Goal: Information Seeking & Learning: Find specific fact

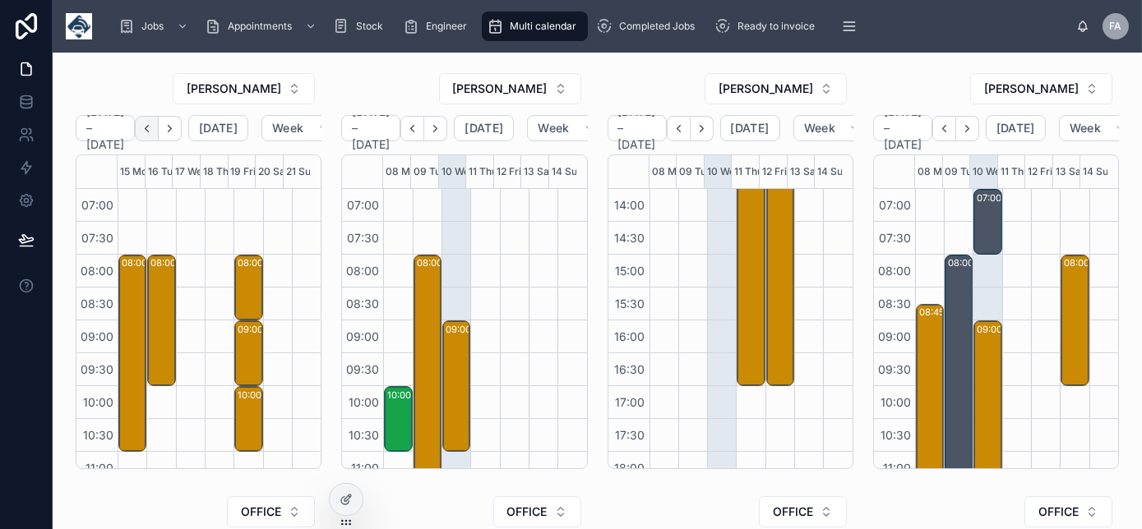
scroll to position [460, 0]
drag, startPoint x: 0, startPoint y: 0, endPoint x: 167, endPoint y: 132, distance: 212.9
click at [153, 132] on icon "Back" at bounding box center [147, 128] width 12 height 12
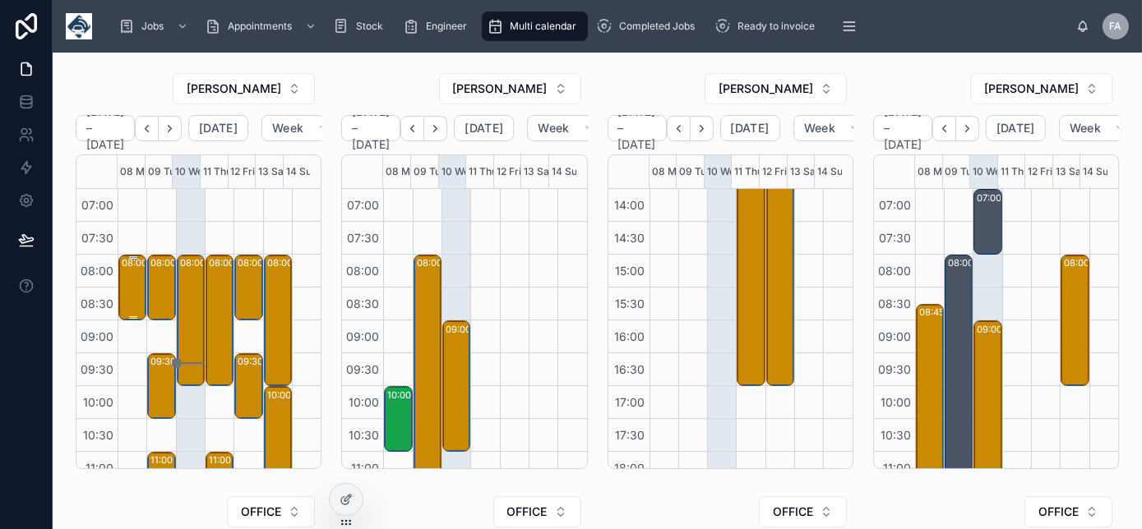
click at [130, 284] on div "08:00 – 09:00 *** Timed 8am appointment *** [PERSON_NAME] (Contracting) Ltd - 0…" at bounding box center [133, 287] width 23 height 62
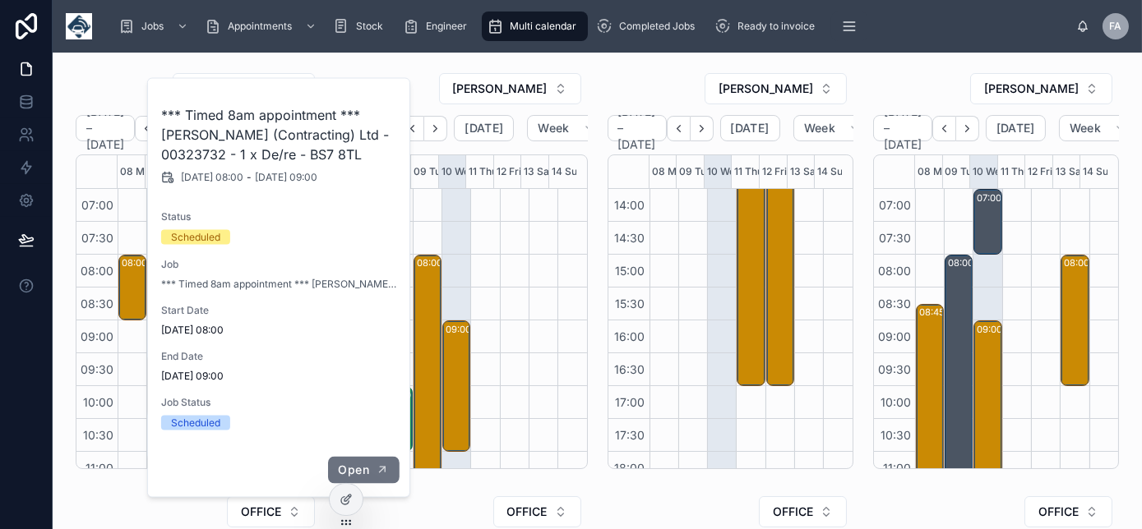
click at [362, 463] on span "Open" at bounding box center [354, 470] width 30 height 15
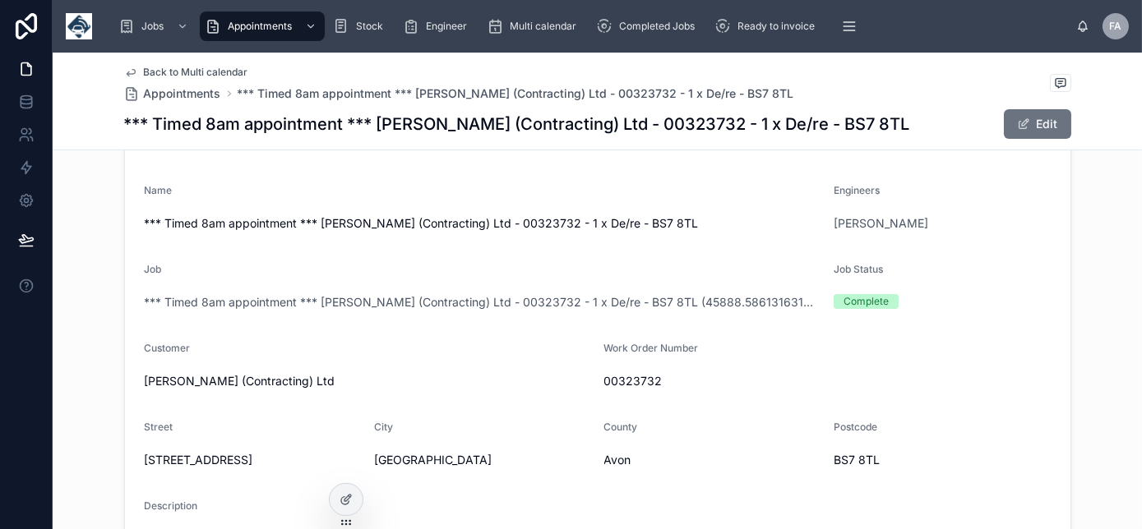
scroll to position [298, 0]
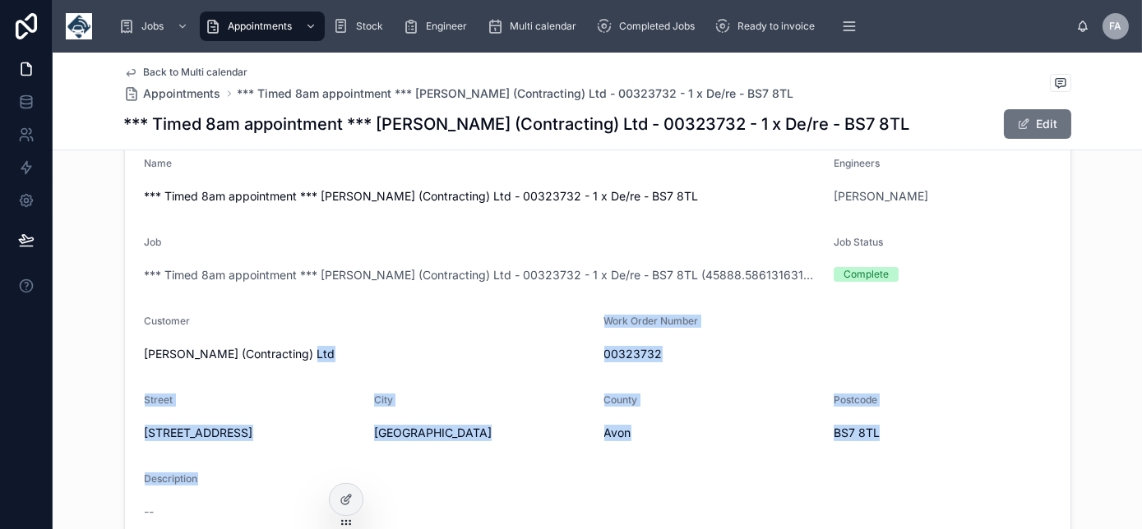
drag, startPoint x: 316, startPoint y: 362, endPoint x: 735, endPoint y: 463, distance: 431.0
click at [735, 463] on form "Start Date [DATE] 08:00 End Date [DATE] 09:00 Name *** Timed 8am appointment **…" at bounding box center [597, 380] width 945 height 644
click at [735, 464] on form "Start Date [DATE] 08:00 End Date [DATE] 09:00 Name *** Timed 8am appointment **…" at bounding box center [597, 380] width 945 height 644
click at [705, 484] on div "Description" at bounding box center [598, 483] width 906 height 20
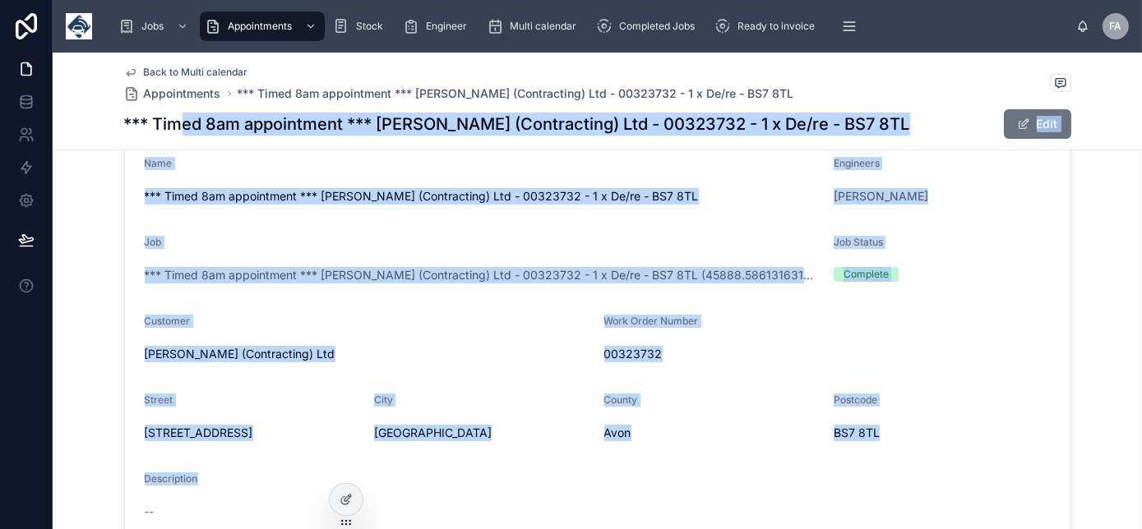
drag, startPoint x: 694, startPoint y: 490, endPoint x: 179, endPoint y: 129, distance: 628.4
click at [179, 129] on div "Back to Multi calendar Appointments *** Timed 8am appointment *** [PERSON_NAME]…" at bounding box center [597, 450] width 1089 height 1392
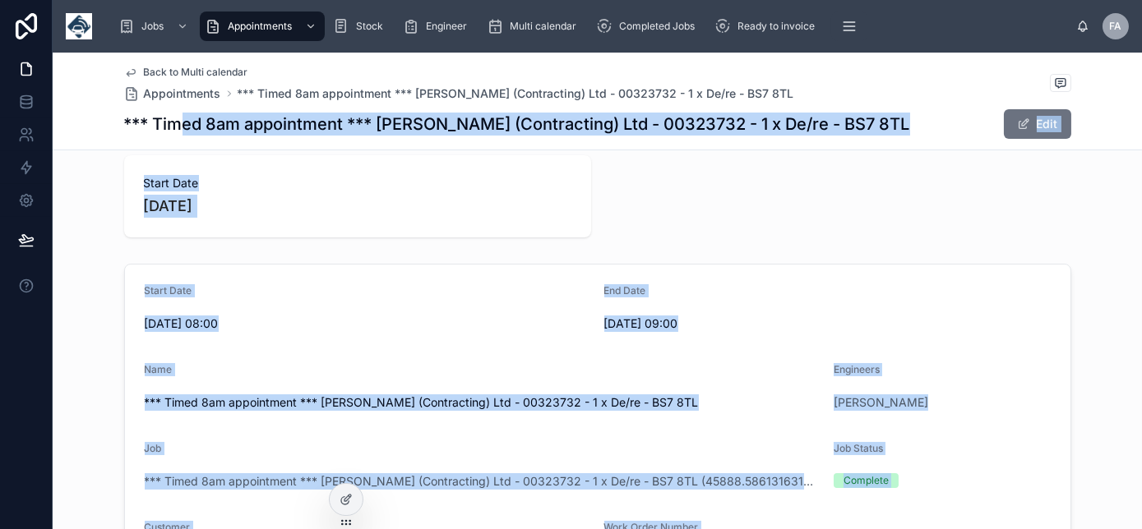
scroll to position [0, 0]
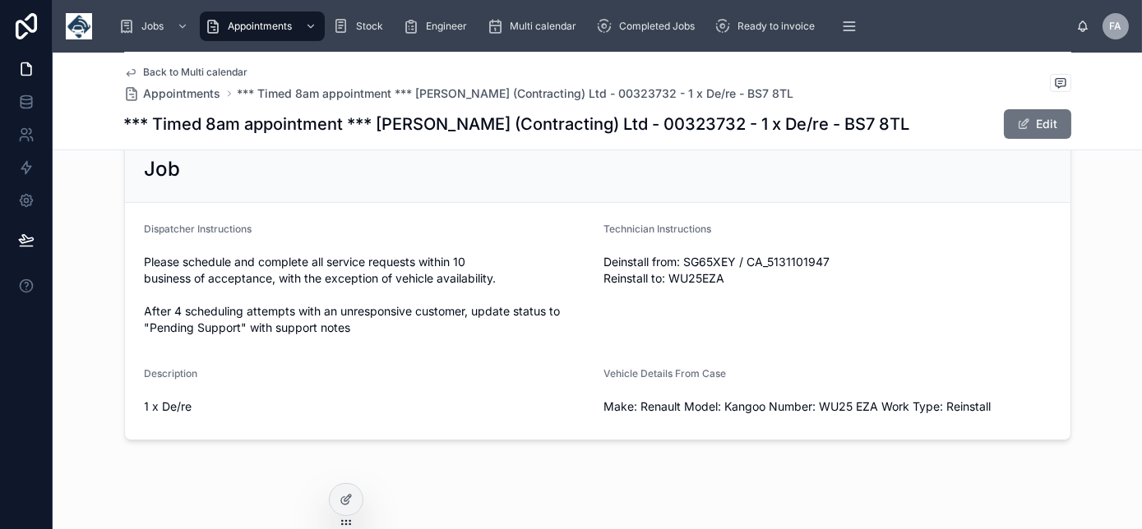
scroll to position [896, 0]
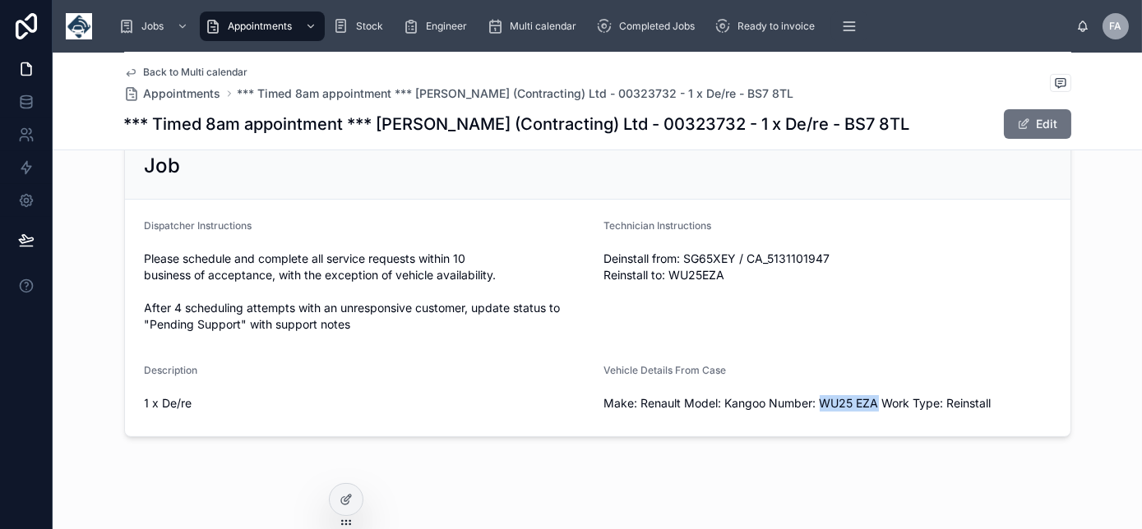
drag, startPoint x: 871, startPoint y: 401, endPoint x: 815, endPoint y: 399, distance: 55.9
click at [815, 399] on span "Make: Renault Model: Kangoo Number: WU25 EZA Work Type: Reinstall" at bounding box center [827, 403] width 446 height 16
copy span "WU25 EZA"
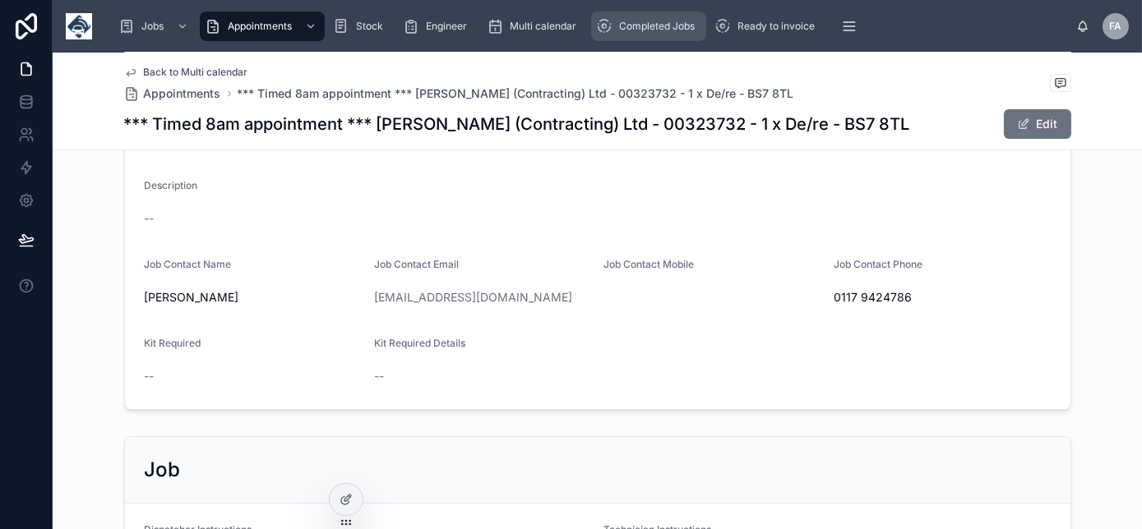
scroll to position [597, 0]
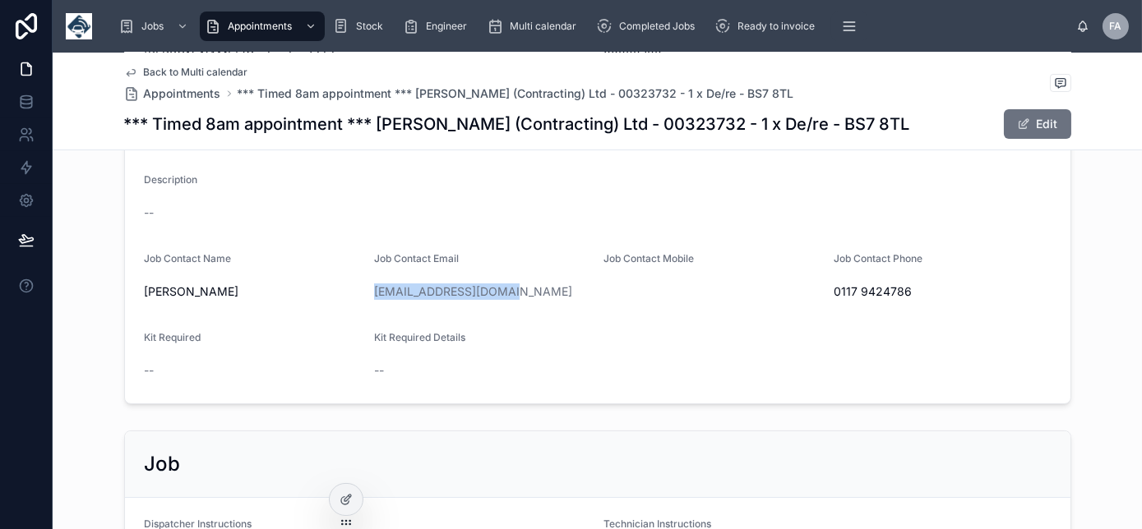
drag, startPoint x: 505, startPoint y: 296, endPoint x: 362, endPoint y: 298, distance: 143.8
click at [362, 298] on form "Start Date [DATE] 08:00 End Date [DATE] 09:00 Name *** Timed 8am appointment **…" at bounding box center [597, 81] width 945 height 644
copy link "[EMAIL_ADDRESS][DOMAIN_NAME]"
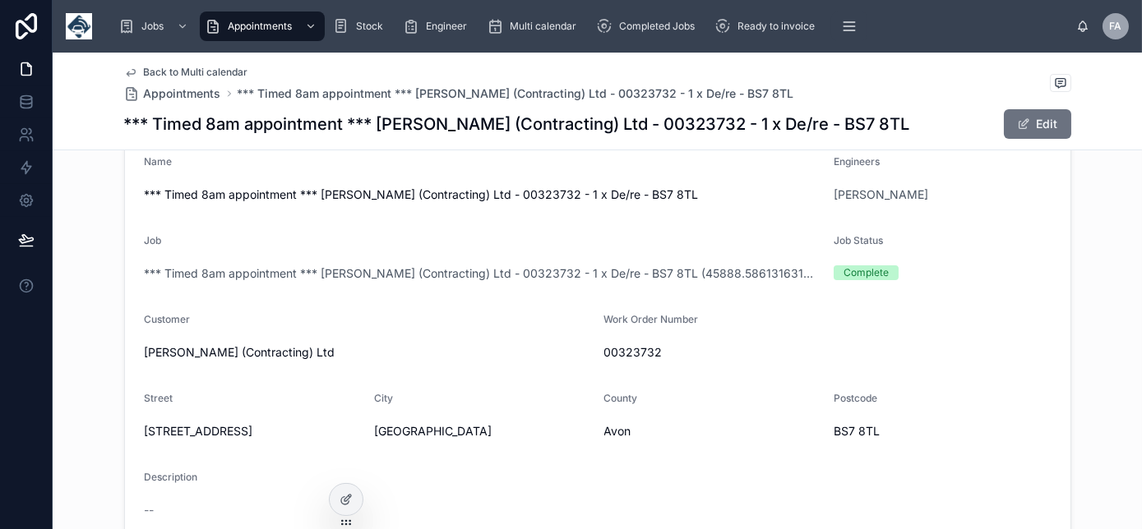
scroll to position [298, 0]
drag, startPoint x: 300, startPoint y: 353, endPoint x: 137, endPoint y: 357, distance: 162.8
click at [137, 357] on form "Start Date [DATE] 08:00 End Date [DATE] 09:00 Name *** Timed 8am appointment **…" at bounding box center [597, 380] width 945 height 644
copy span "[PERSON_NAME] (Contracting) Ltd"
drag, startPoint x: 654, startPoint y: 352, endPoint x: 593, endPoint y: 353, distance: 60.8
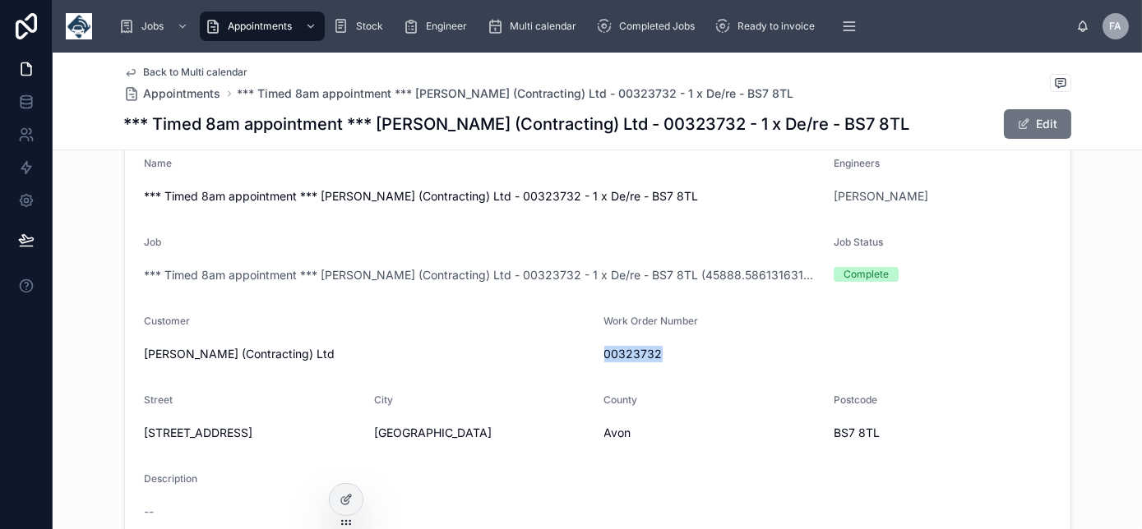
click at [593, 353] on form "Start Date [DATE] 08:00 End Date [DATE] 09:00 Name *** Timed 8am appointment **…" at bounding box center [597, 380] width 945 height 644
copy span "00323732"
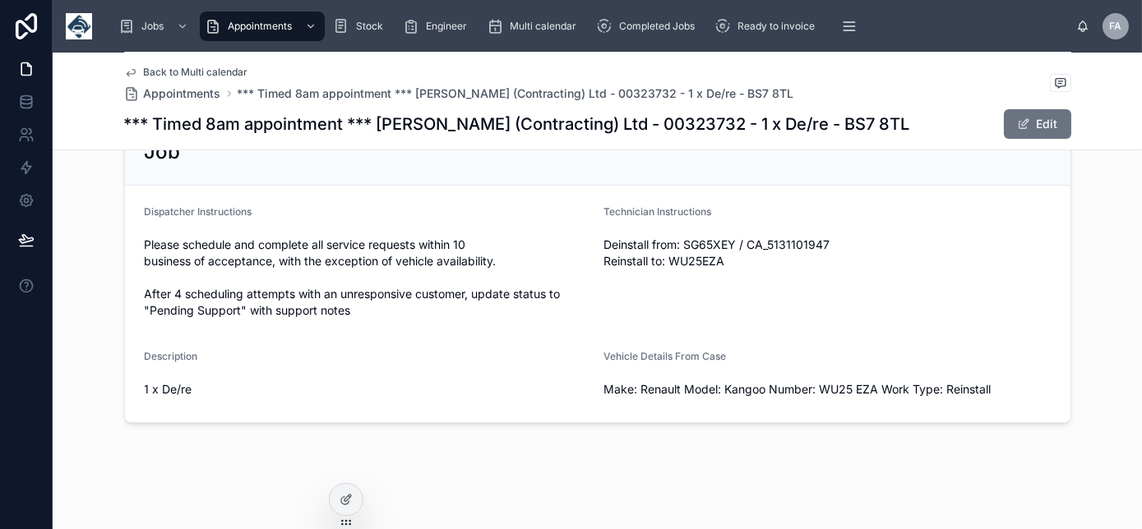
scroll to position [914, 0]
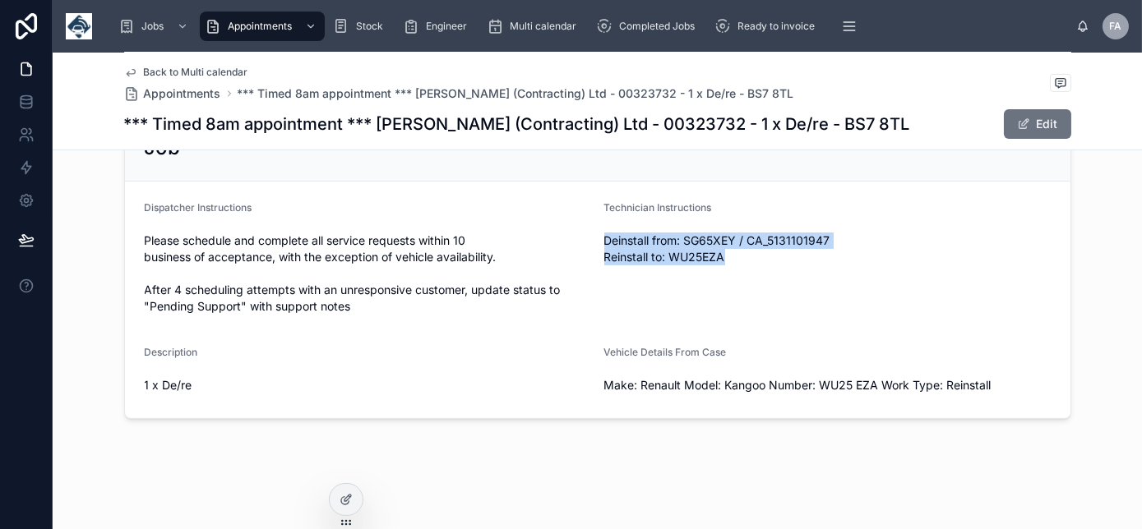
drag, startPoint x: 595, startPoint y: 241, endPoint x: 745, endPoint y: 258, distance: 150.6
click at [745, 258] on form "Dispatcher Instructions Please schedule and complete all service requests withi…" at bounding box center [597, 300] width 945 height 237
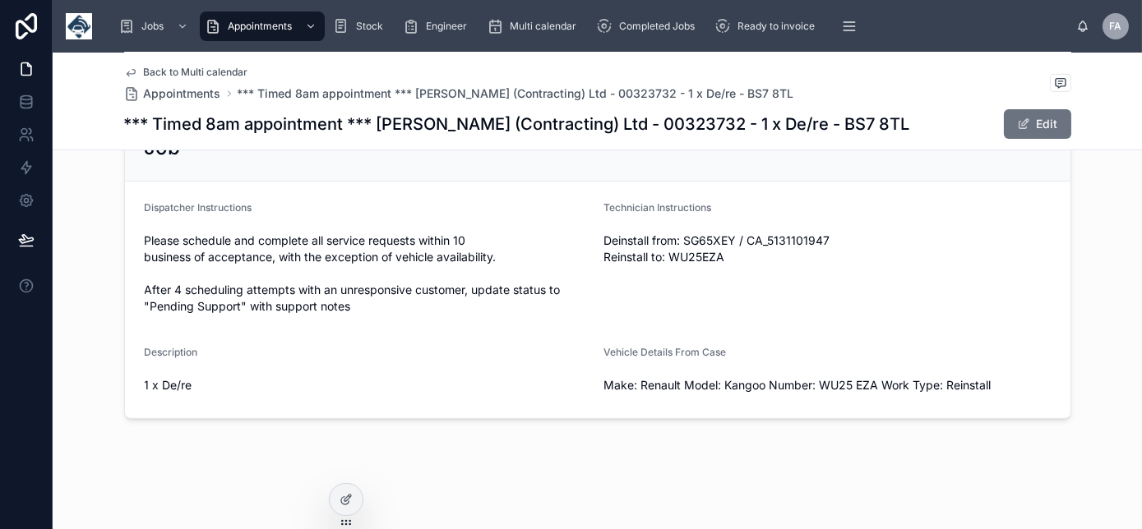
copy span "Deinstall from: SG65XEY / CA_5131101947 Reinstall to: WU25EZA"
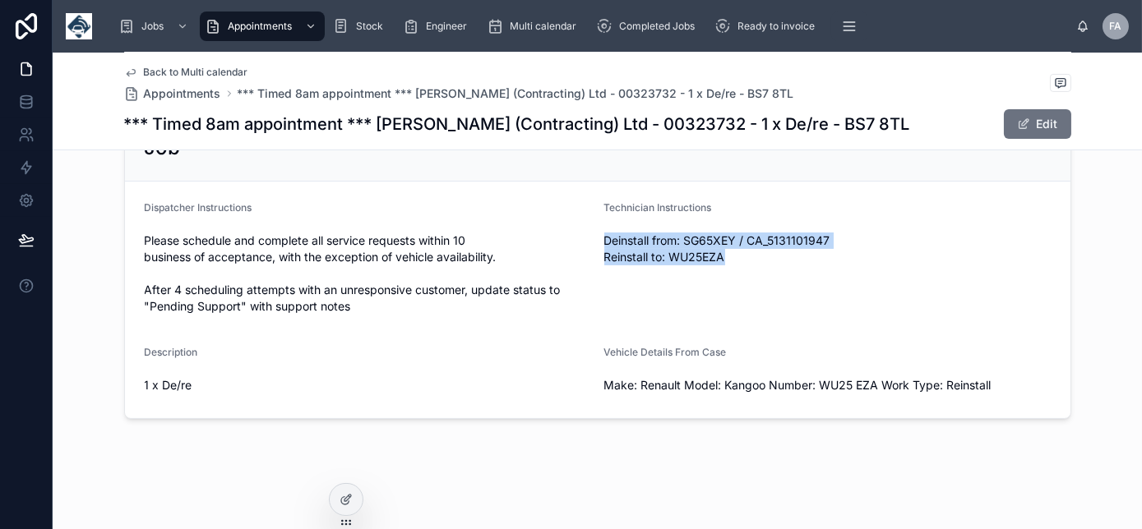
drag, startPoint x: 767, startPoint y: 255, endPoint x: 596, endPoint y: 238, distance: 171.7
click at [596, 238] on form "Dispatcher Instructions Please schedule and complete all service requests withi…" at bounding box center [597, 300] width 945 height 237
copy span "Deinstall from: SG65XEY / CA_5131101947 Reinstall to: WU25EZA"
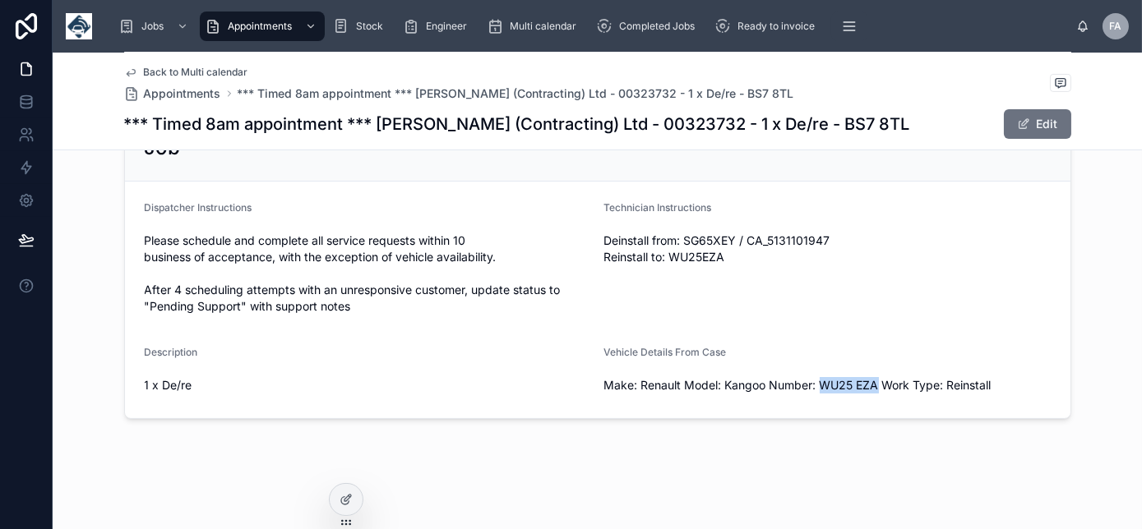
drag, startPoint x: 872, startPoint y: 382, endPoint x: 815, endPoint y: 377, distance: 56.9
click at [815, 377] on span "Make: Renault Model: Kangoo Number: WU25 EZA Work Type: Reinstall" at bounding box center [827, 385] width 446 height 16
copy span "WU25 EZA"
click at [191, 70] on span "Back to Multi calendar" at bounding box center [196, 72] width 104 height 13
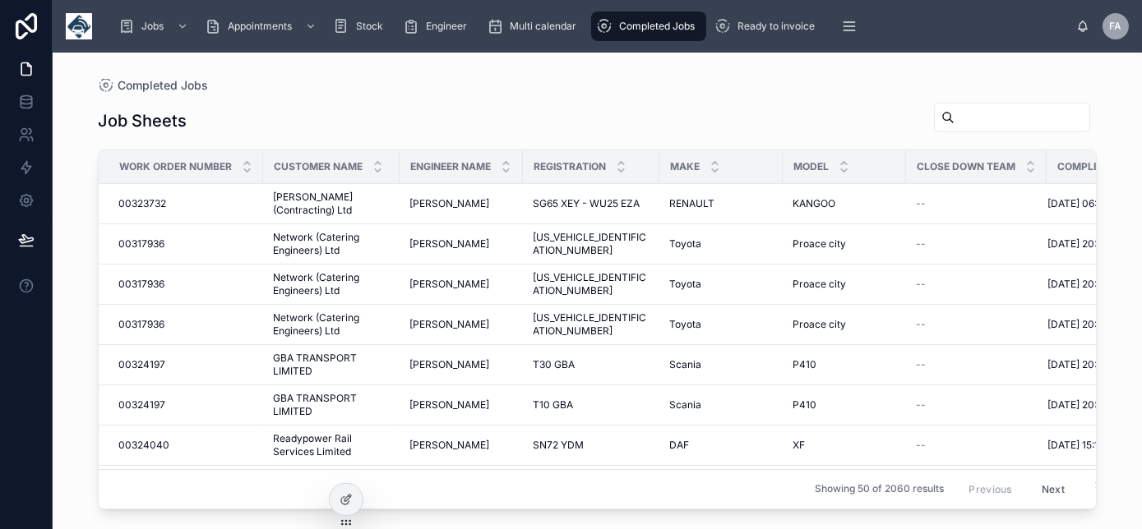
click at [955, 116] on input "text" at bounding box center [1021, 117] width 135 height 23
paste input "********"
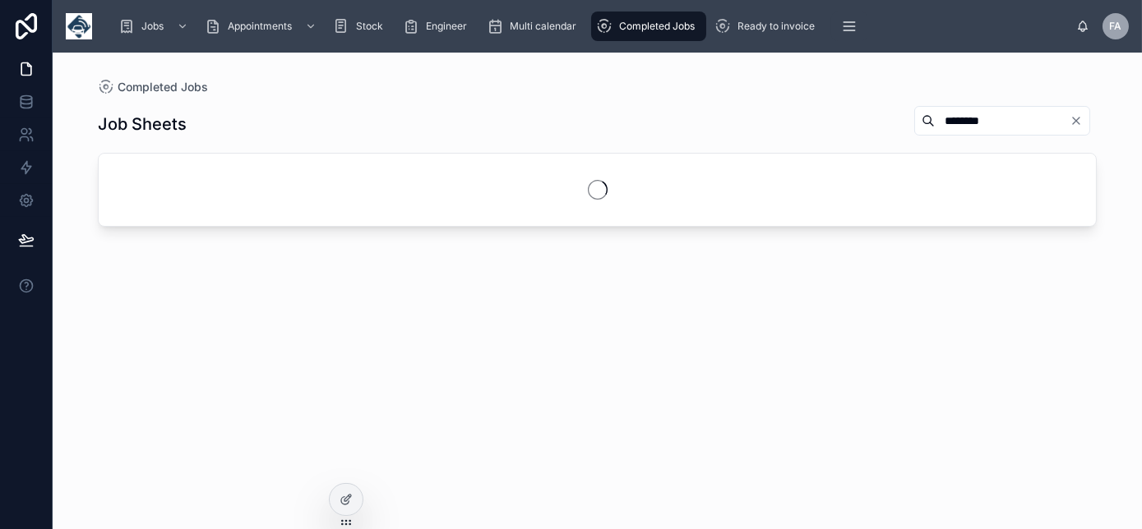
type input "********"
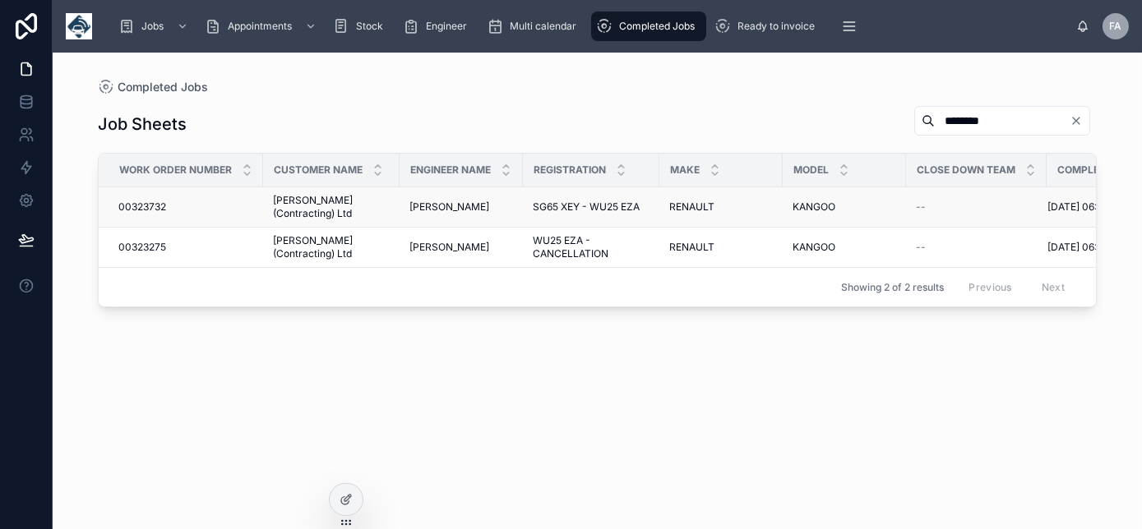
click at [145, 204] on span "00323732" at bounding box center [142, 207] width 48 height 13
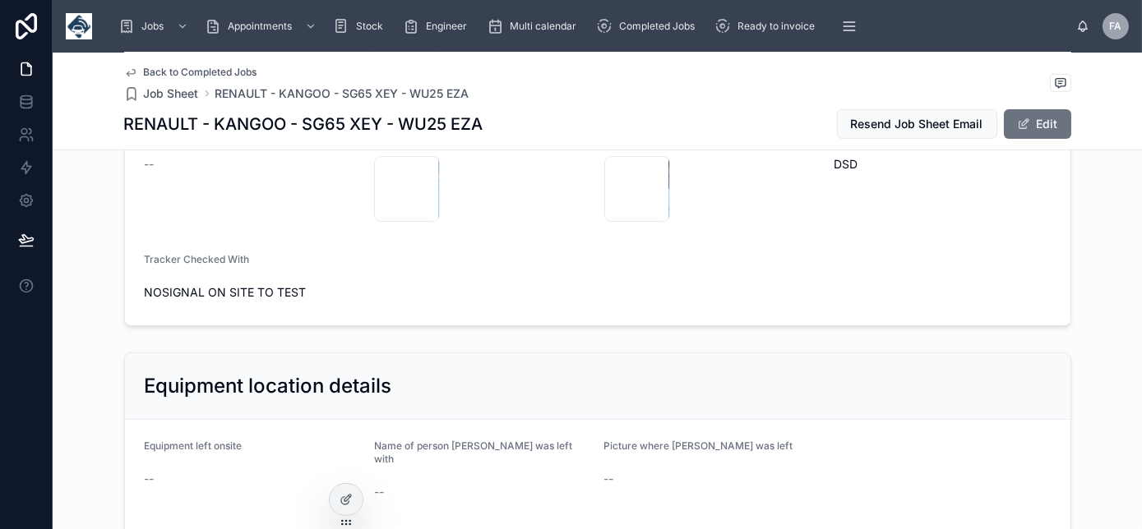
scroll to position [1270, 0]
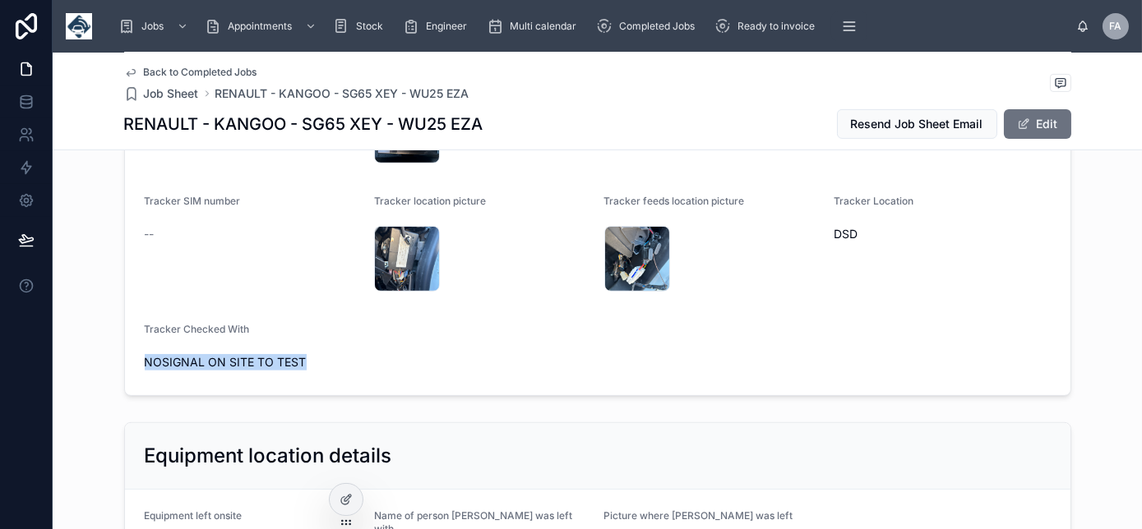
drag, startPoint x: 133, startPoint y: 361, endPoint x: 348, endPoint y: 372, distance: 214.8
click at [348, 372] on form "Tracker type TRAFFIC MASTER Tracker type picture IMG_8335 .jpeg Old serial numb…" at bounding box center [597, 221] width 945 height 348
drag, startPoint x: 348, startPoint y: 372, endPoint x: 510, endPoint y: 357, distance: 163.5
click at [508, 355] on form "Tracker type TRAFFIC MASTER Tracker type picture IMG_8335 .jpeg Old serial numb…" at bounding box center [597, 221] width 945 height 348
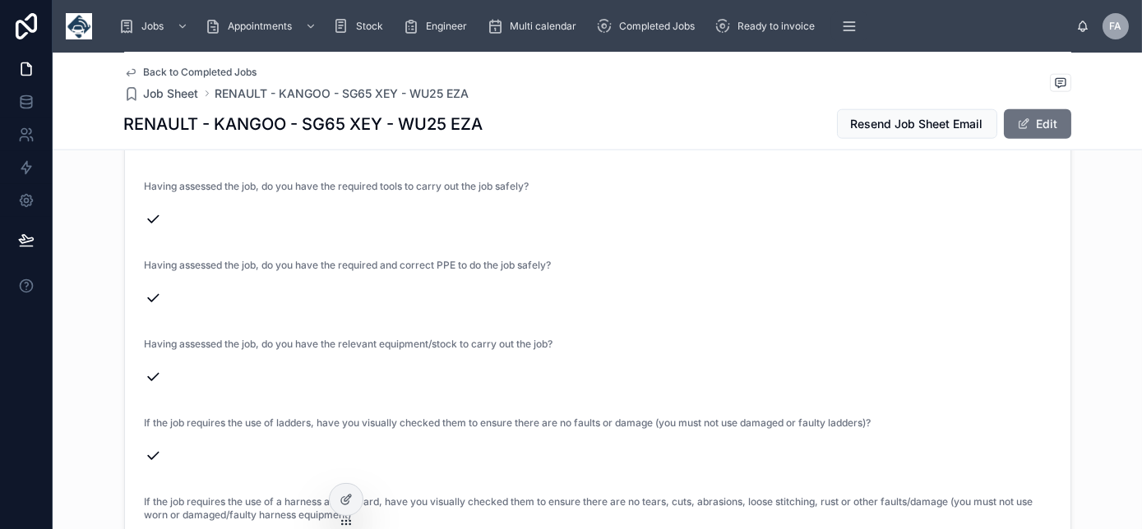
scroll to position [4312, 0]
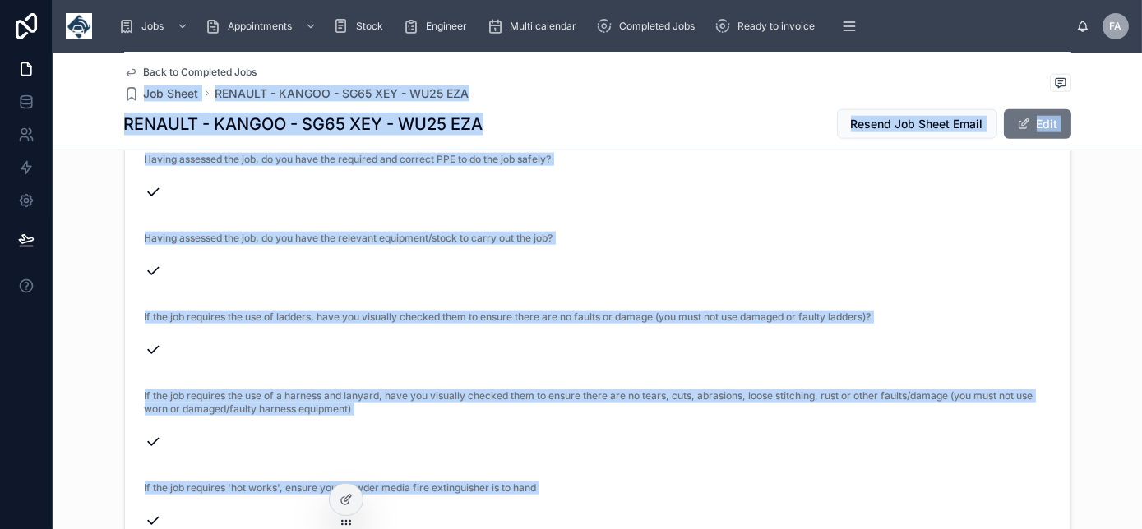
drag, startPoint x: 670, startPoint y: 486, endPoint x: 353, endPoint y: 73, distance: 519.9
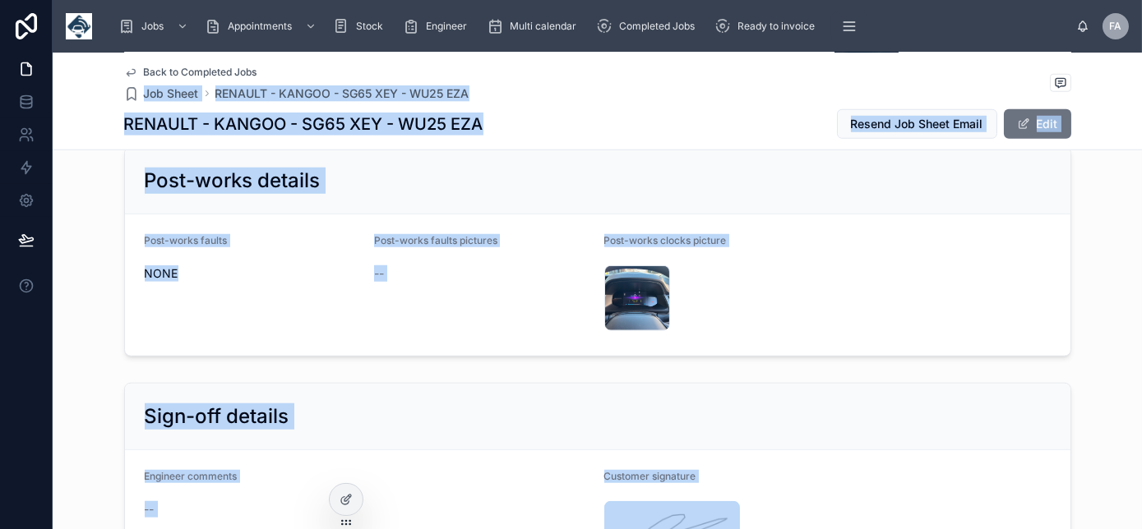
scroll to position [2765, 0]
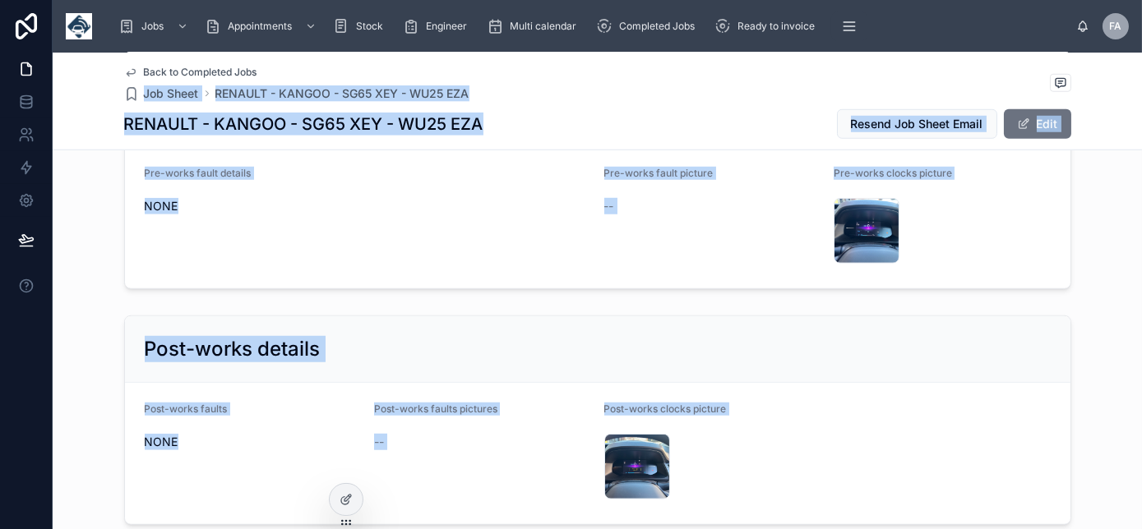
drag, startPoint x: 498, startPoint y: 157, endPoint x: 497, endPoint y: 146, distance: 10.7
click at [498, 167] on div "Pre-works fault details" at bounding box center [368, 177] width 446 height 20
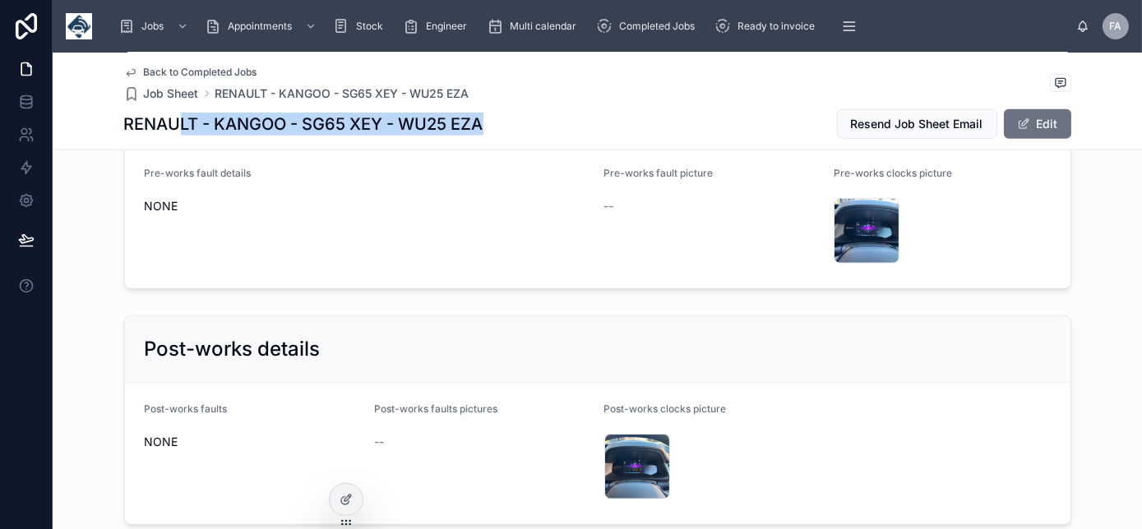
drag, startPoint x: 485, startPoint y: 128, endPoint x: 178, endPoint y: 139, distance: 307.5
click at [178, 139] on div "RENAULT - KANGOO - SG65 XEY - WU25 EZA Resend Job Sheet Email Edit" at bounding box center [597, 123] width 947 height 31
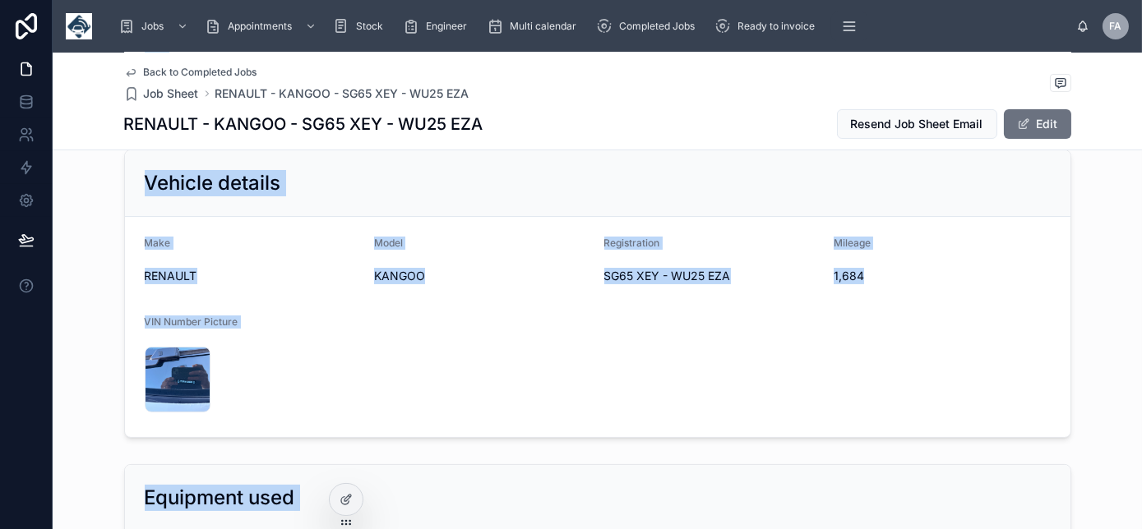
scroll to position [674, 0]
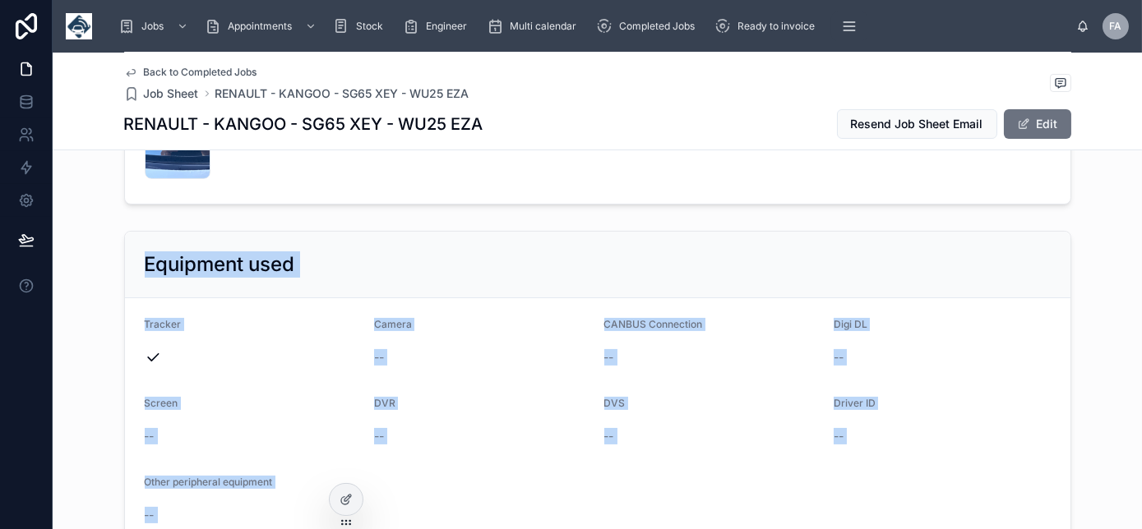
drag, startPoint x: 95, startPoint y: 161, endPoint x: 488, endPoint y: 563, distance: 562.6
click at [488, 528] on html "Jobs Appointments Stock Engineer Multi calendar Completed Jobs Ready to invoice…" at bounding box center [571, 264] width 1142 height 529
click at [466, 284] on div "Equipment used" at bounding box center [597, 265] width 945 height 67
click at [456, 276] on div "Equipment used" at bounding box center [597, 265] width 945 height 67
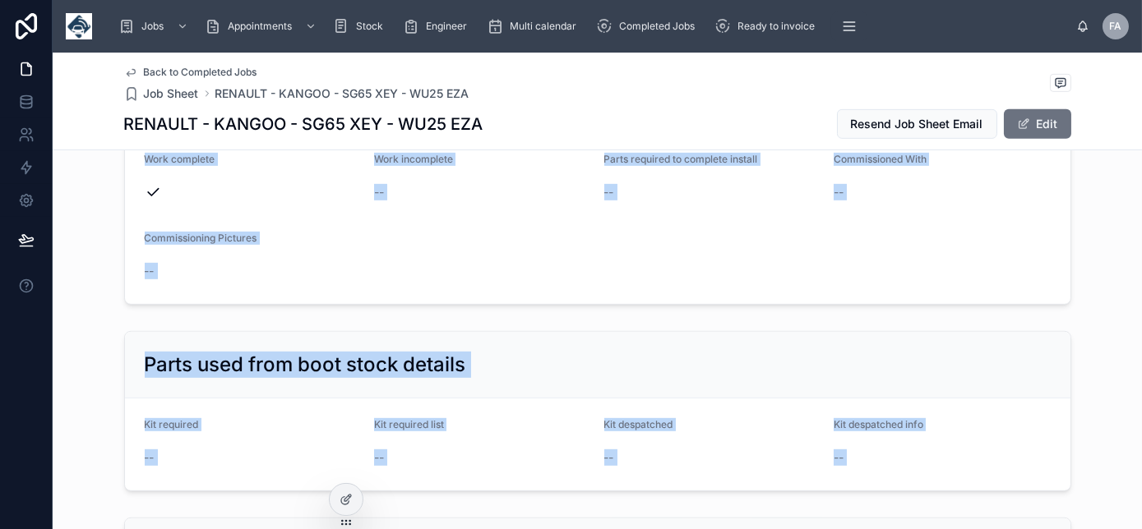
scroll to position [1919, 0]
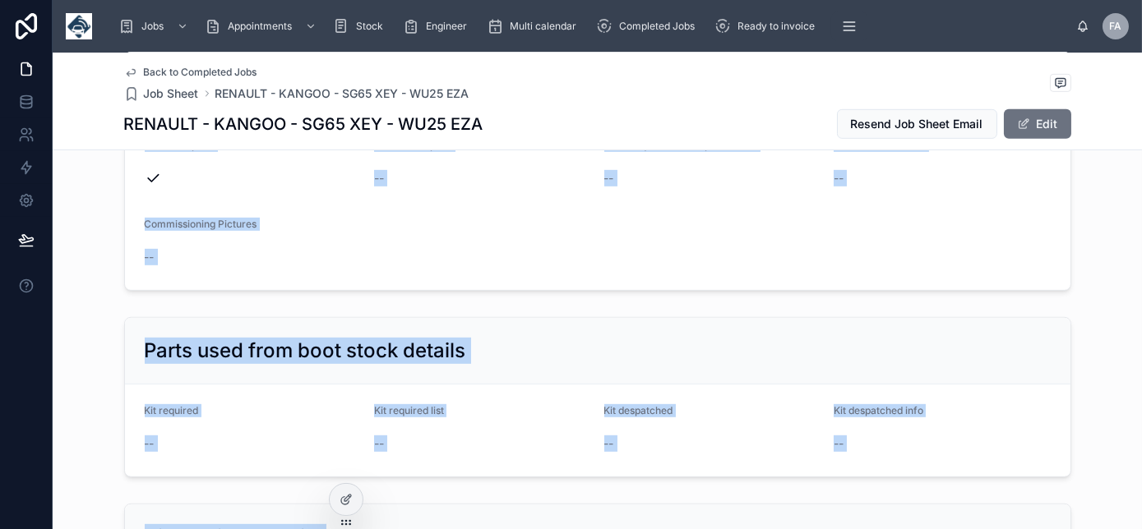
click at [495, 274] on div "Work completion details Work complete Work incomplete -- Parts required to comp…" at bounding box center [597, 171] width 1089 height 252
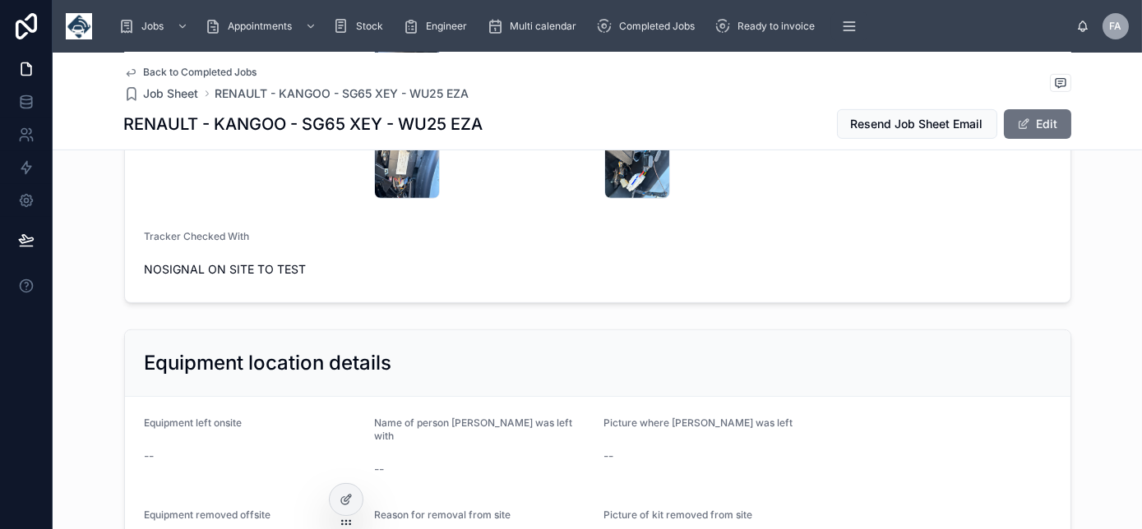
scroll to position [1247, 0]
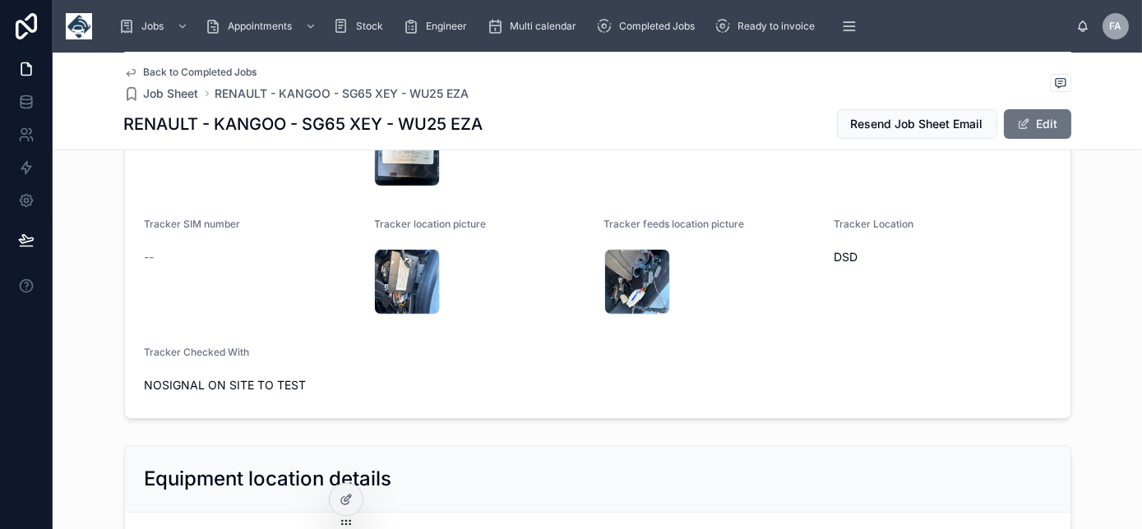
drag, startPoint x: 307, startPoint y: 381, endPoint x: 302, endPoint y: 393, distance: 13.0
click at [302, 393] on div "NOSIGNAL ON SITE TO TEST" at bounding box center [253, 385] width 217 height 26
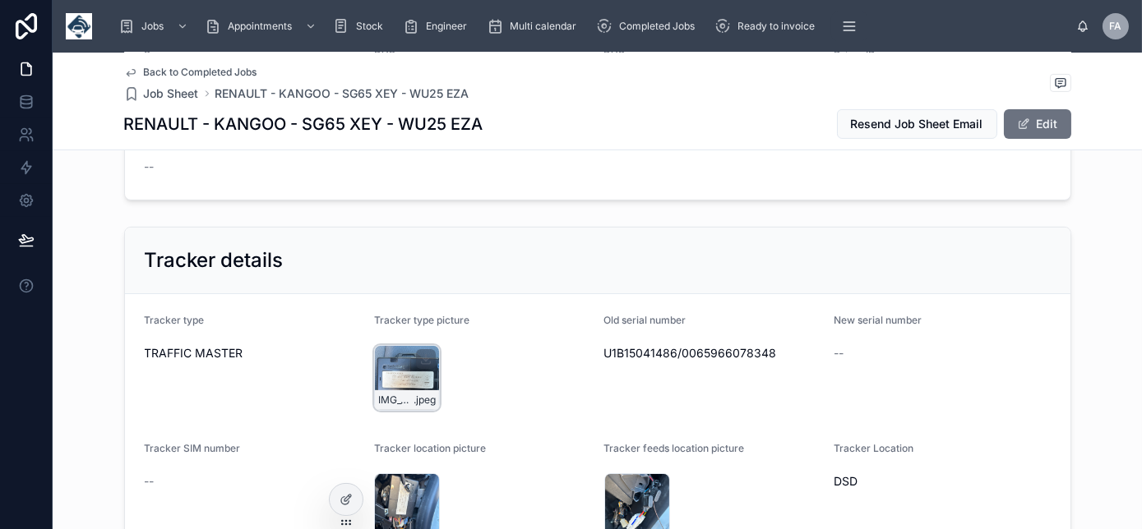
click at [403, 377] on div "IMG_8335 .jpeg" at bounding box center [407, 378] width 66 height 66
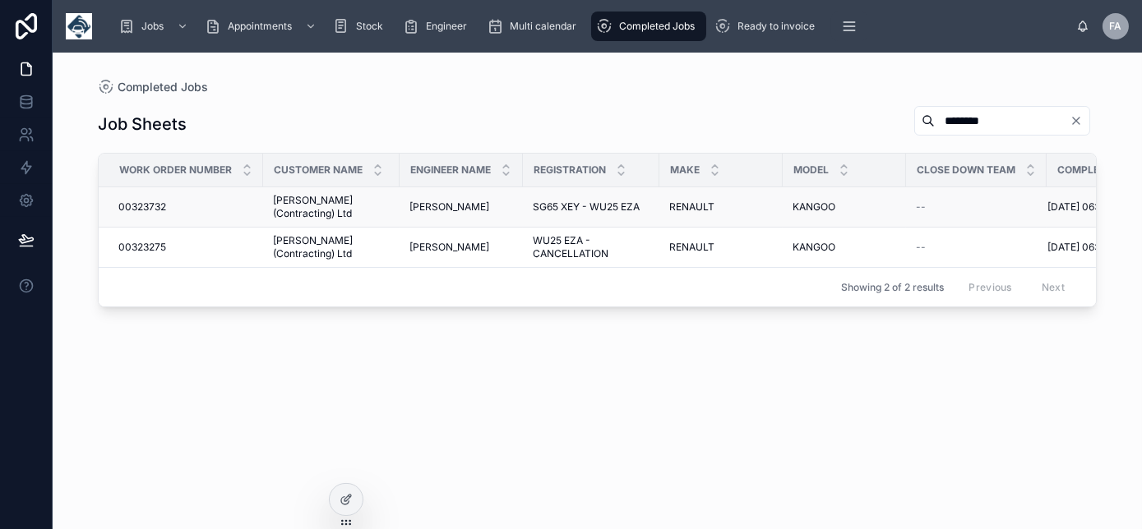
click at [129, 207] on span "00323732" at bounding box center [142, 207] width 48 height 13
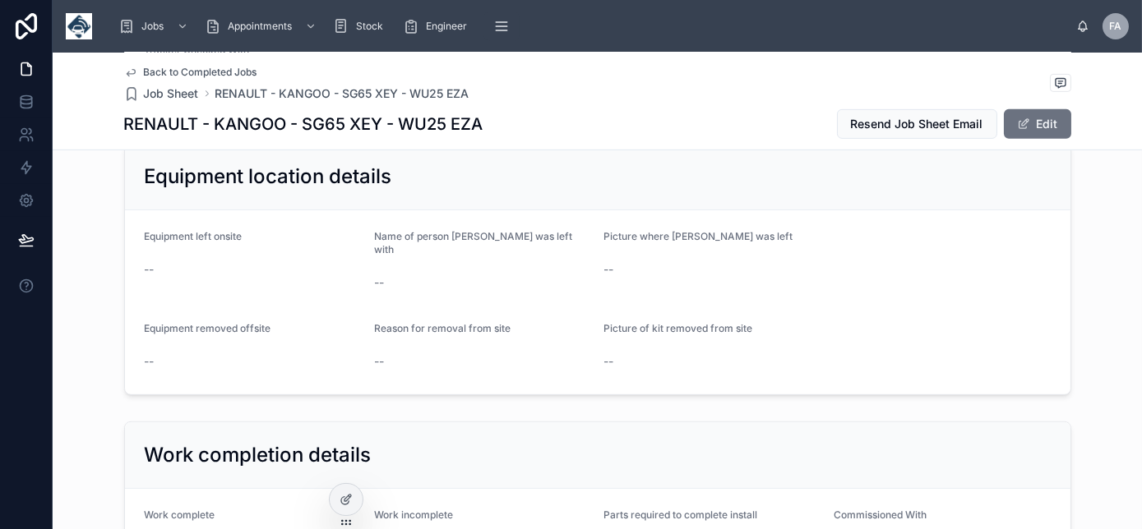
scroll to position [1993, 0]
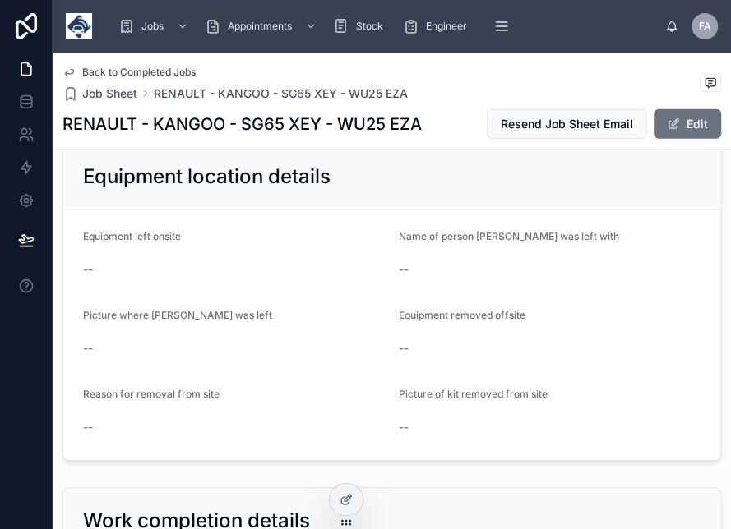
click at [596, 315] on form "Equipment left onsite -- Name of person kit was left with -- Picture where kit …" at bounding box center [391, 335] width 657 height 250
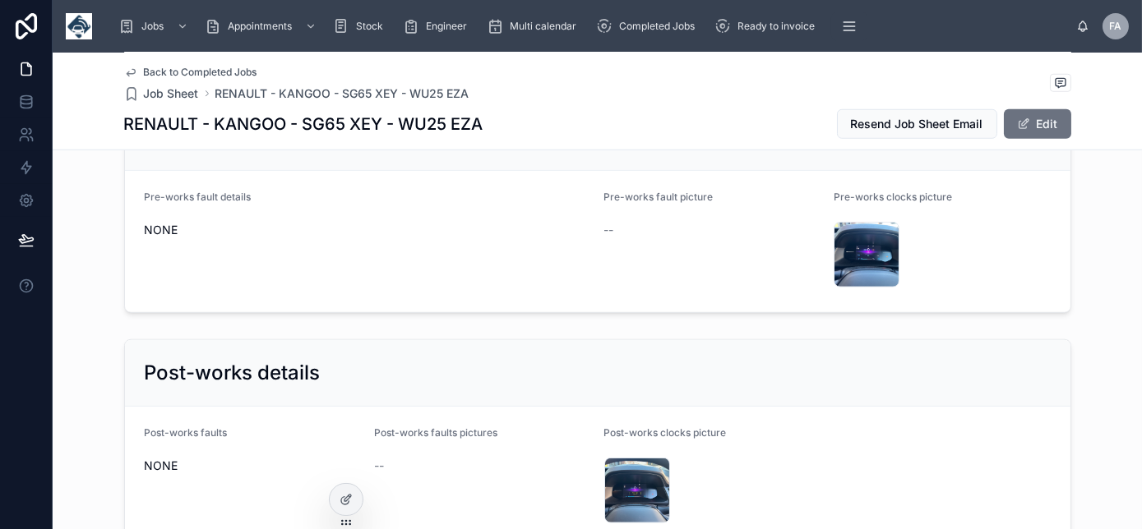
scroll to position [2820, 0]
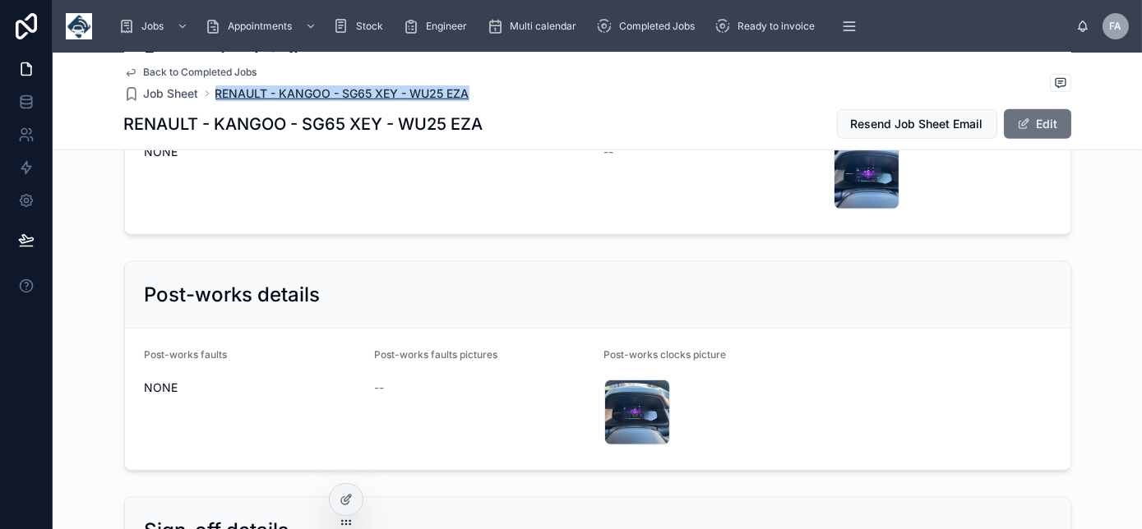
drag, startPoint x: 488, startPoint y: 97, endPoint x: 210, endPoint y: 85, distance: 278.0
click at [210, 85] on div "Back to Completed Jobs Job Sheet RENAULT - KANGOO - SG65 XEY - WU25 EZA" at bounding box center [597, 84] width 947 height 36
click at [550, 262] on div "Post-works details" at bounding box center [597, 295] width 945 height 67
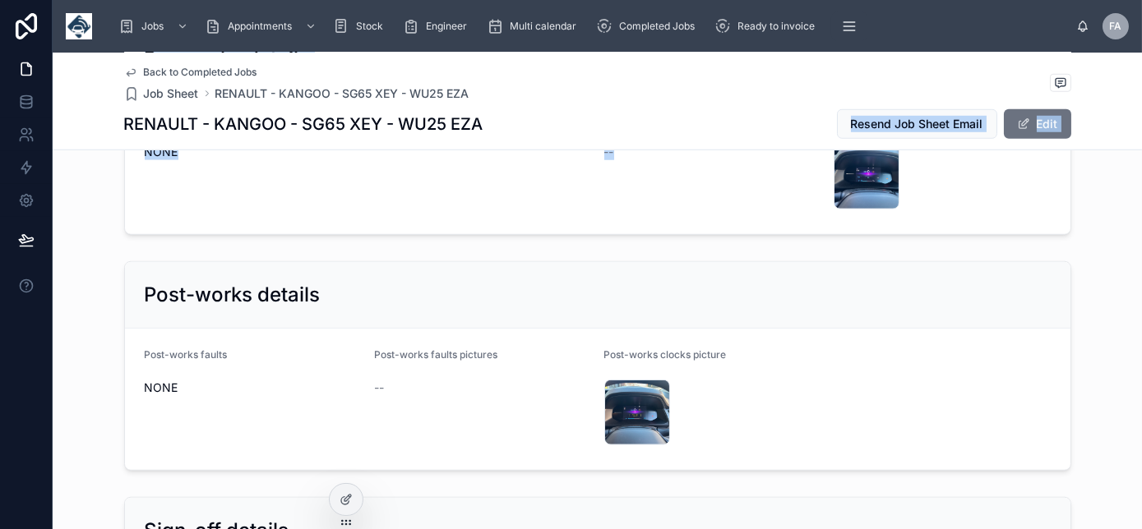
drag, startPoint x: 484, startPoint y: 130, endPoint x: 606, endPoint y: 164, distance: 126.4
drag, startPoint x: 606, startPoint y: 164, endPoint x: 524, endPoint y: 121, distance: 92.3
click at [528, 121] on div "RENAULT - KANGOO - SG65 XEY - WU25 EZA Resend Job Sheet Email Edit" at bounding box center [597, 123] width 947 height 31
drag, startPoint x: 551, startPoint y: 228, endPoint x: 541, endPoint y: 228, distance: 10.7
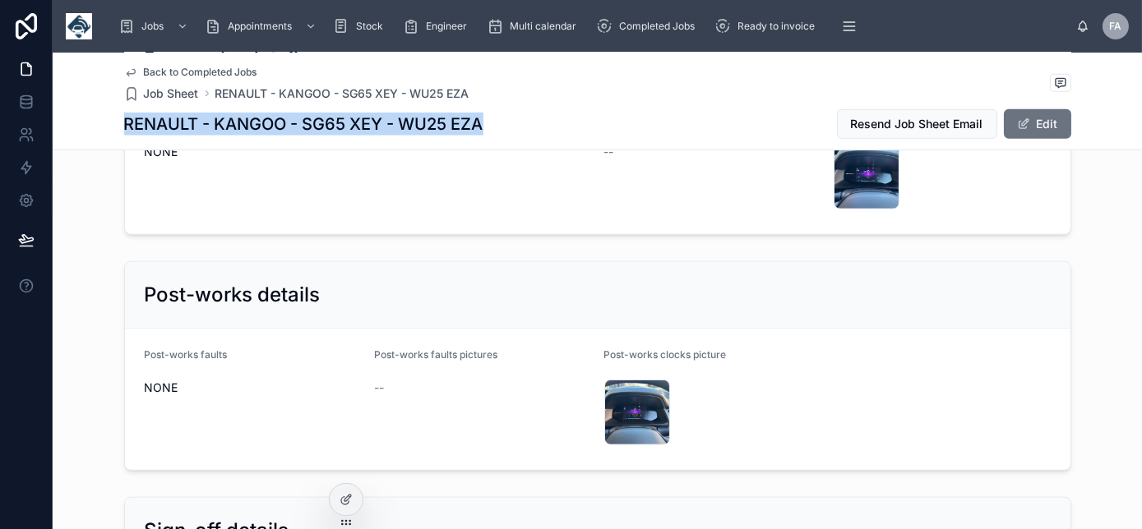
drag, startPoint x: 510, startPoint y: 131, endPoint x: 72, endPoint y: 113, distance: 438.4
click at [72, 113] on div "Back to Completed Jobs Job Sheet RENAULT - KANGOO - SG65 XEY - WU25 EZA RENAULT…" at bounding box center [597, 102] width 1089 height 98
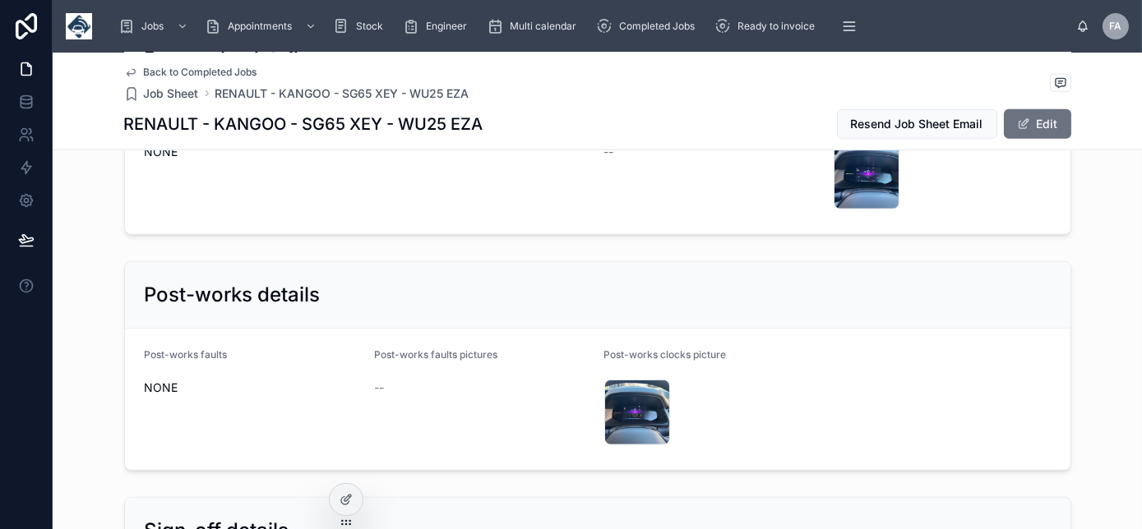
drag, startPoint x: 598, startPoint y: 175, endPoint x: 506, endPoint y: 166, distance: 92.5
click at [604, 175] on div "Pre-works fault picture --" at bounding box center [712, 164] width 217 height 102
click at [219, 74] on span "Back to Completed Jobs" at bounding box center [200, 72] width 113 height 13
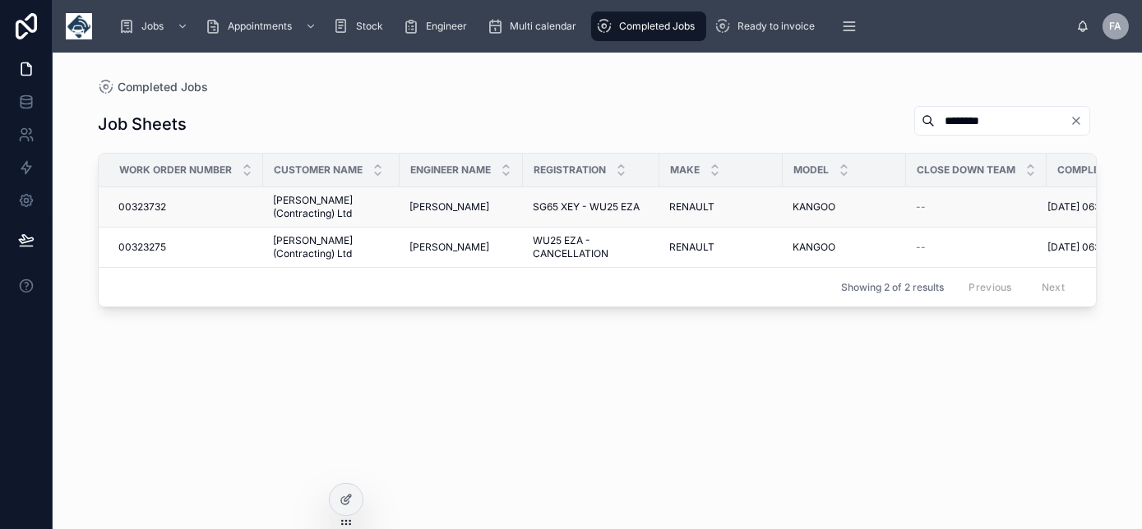
click at [151, 203] on span "00323732" at bounding box center [142, 207] width 48 height 13
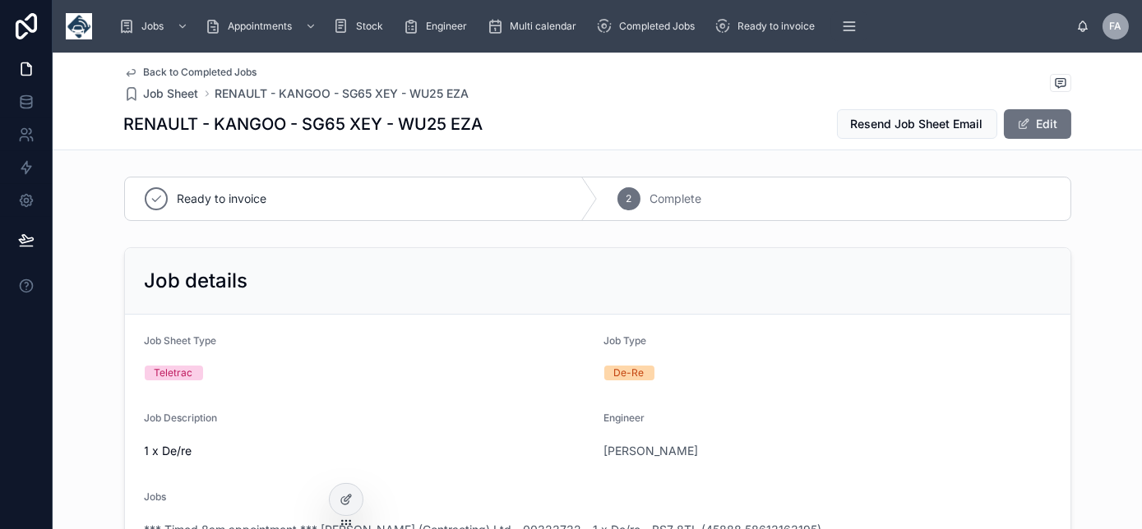
click at [177, 67] on span "Back to Completed Jobs" at bounding box center [200, 72] width 113 height 13
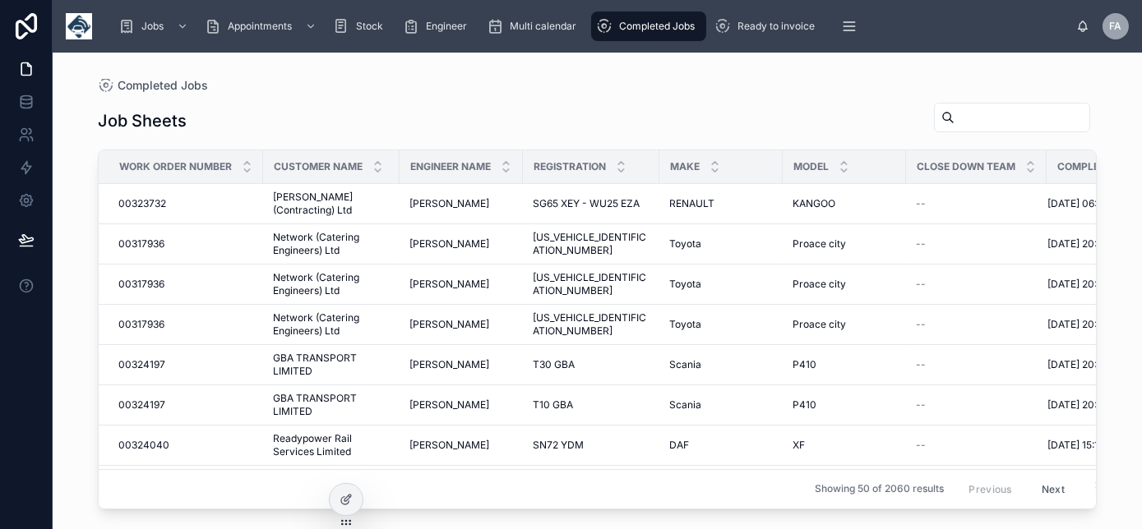
click at [1003, 118] on input "text" at bounding box center [1021, 117] width 135 height 23
paste input "********"
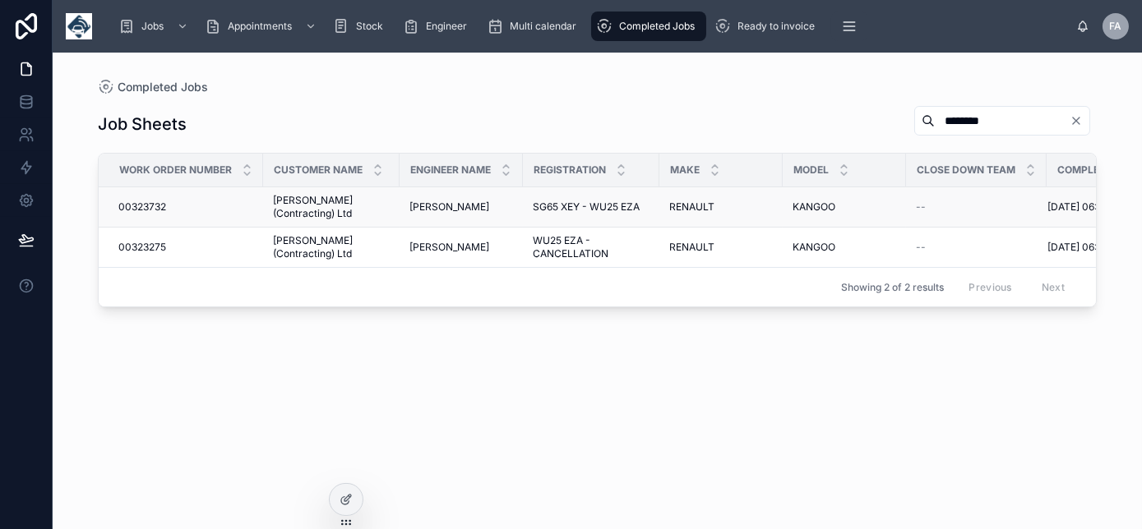
type input "********"
click at [145, 205] on span "00323732" at bounding box center [142, 207] width 48 height 13
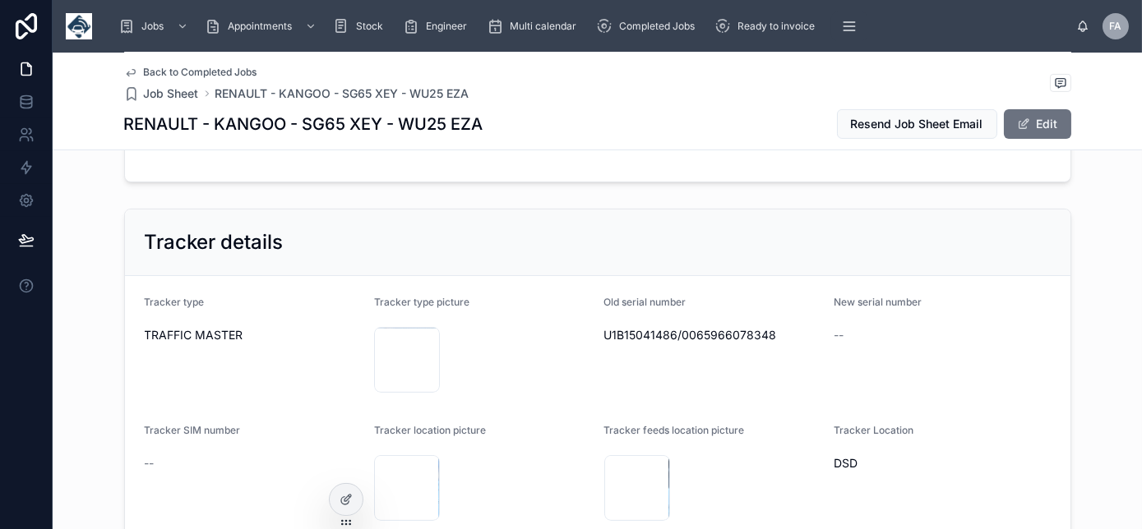
scroll to position [1120, 0]
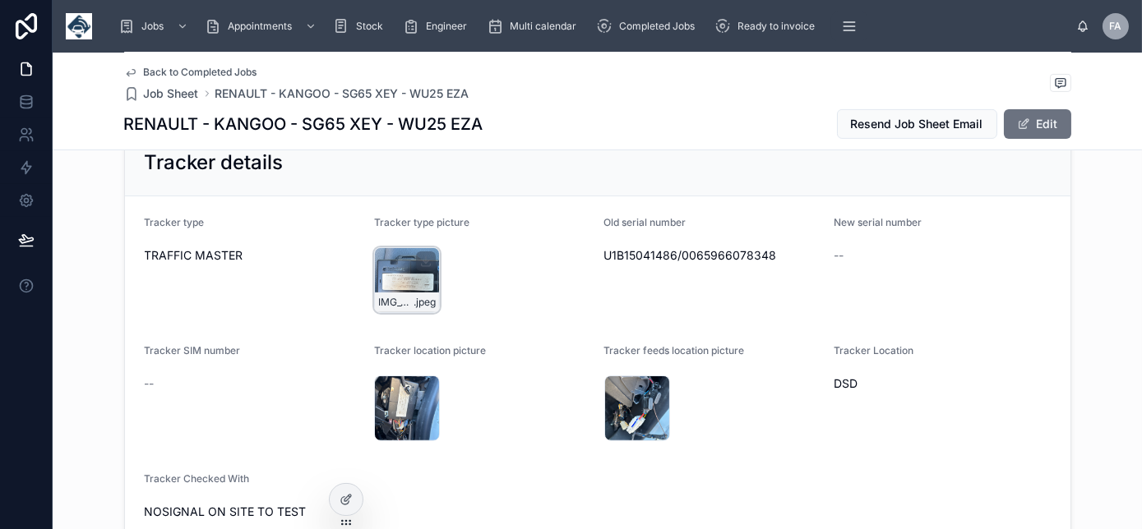
click at [384, 270] on div "IMG_8335 .jpeg" at bounding box center [407, 280] width 66 height 66
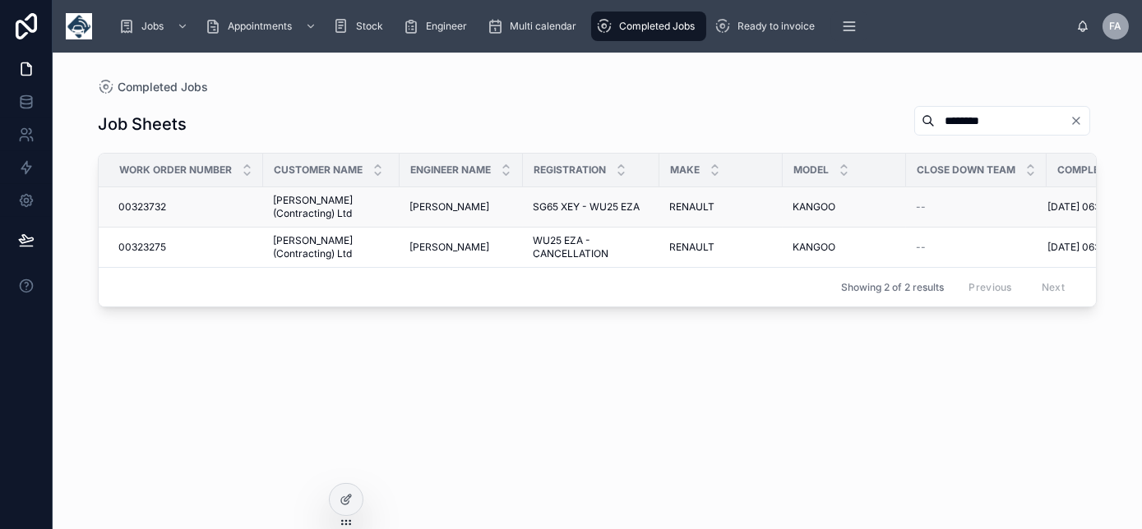
click at [159, 205] on span "00323732" at bounding box center [142, 207] width 48 height 13
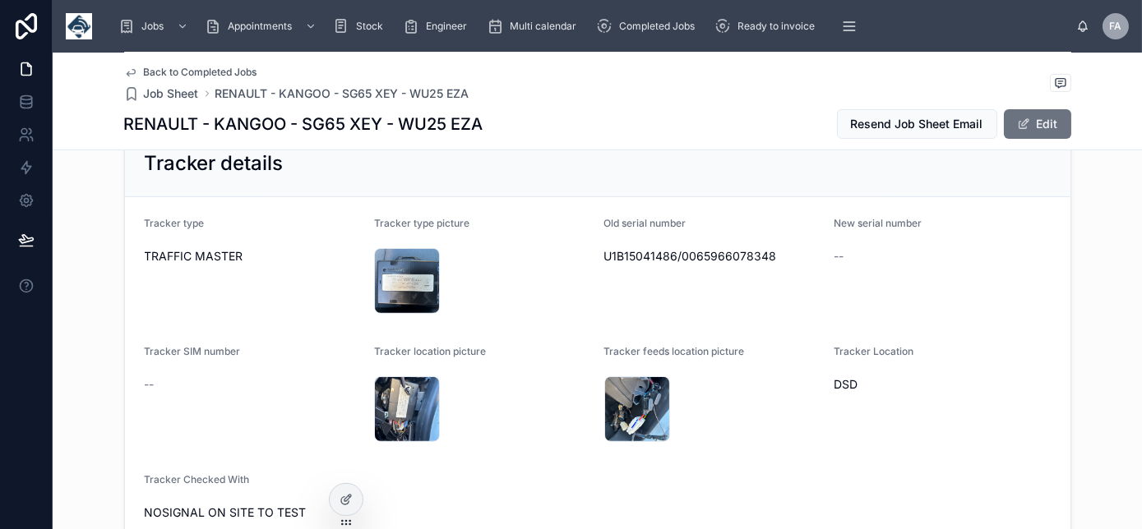
scroll to position [1120, 0]
drag, startPoint x: 598, startPoint y: 252, endPoint x: 768, endPoint y: 253, distance: 170.1
click at [768, 253] on span "U1B15041486/0065966078348" at bounding box center [712, 255] width 217 height 16
copy span "U1B15041486/0065966078348"
